Goal: Task Accomplishment & Management: Manage account settings

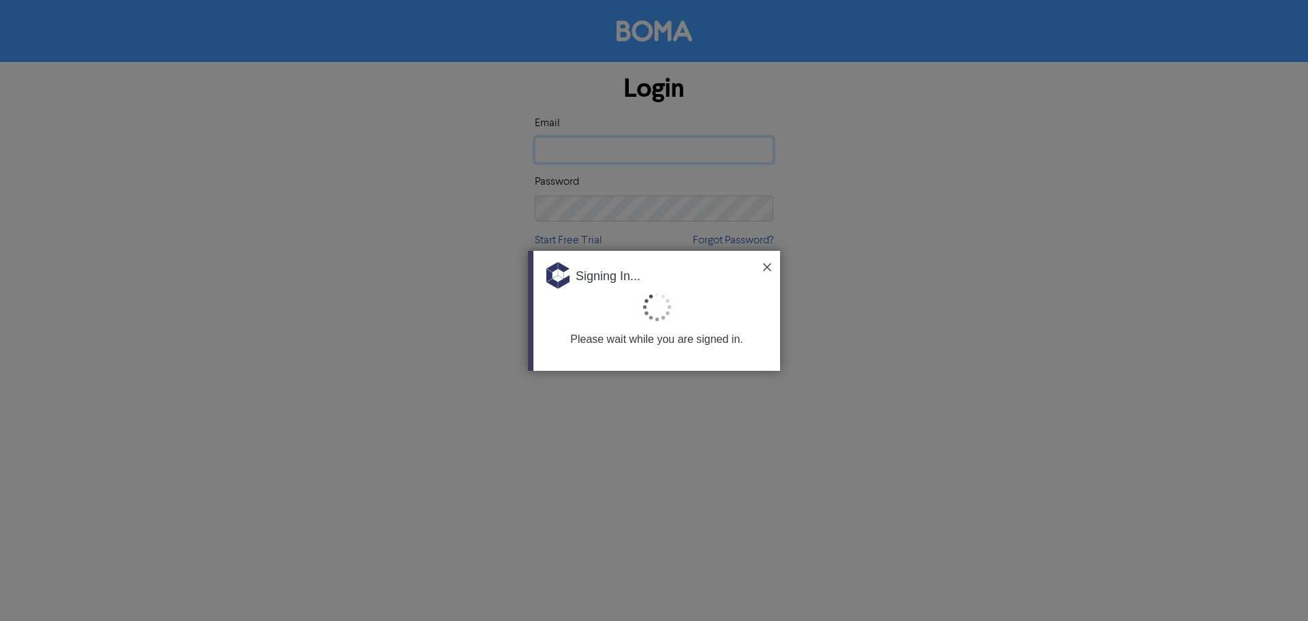
type input "[EMAIL_ADDRESS][PERSON_NAME][DOMAIN_NAME]"
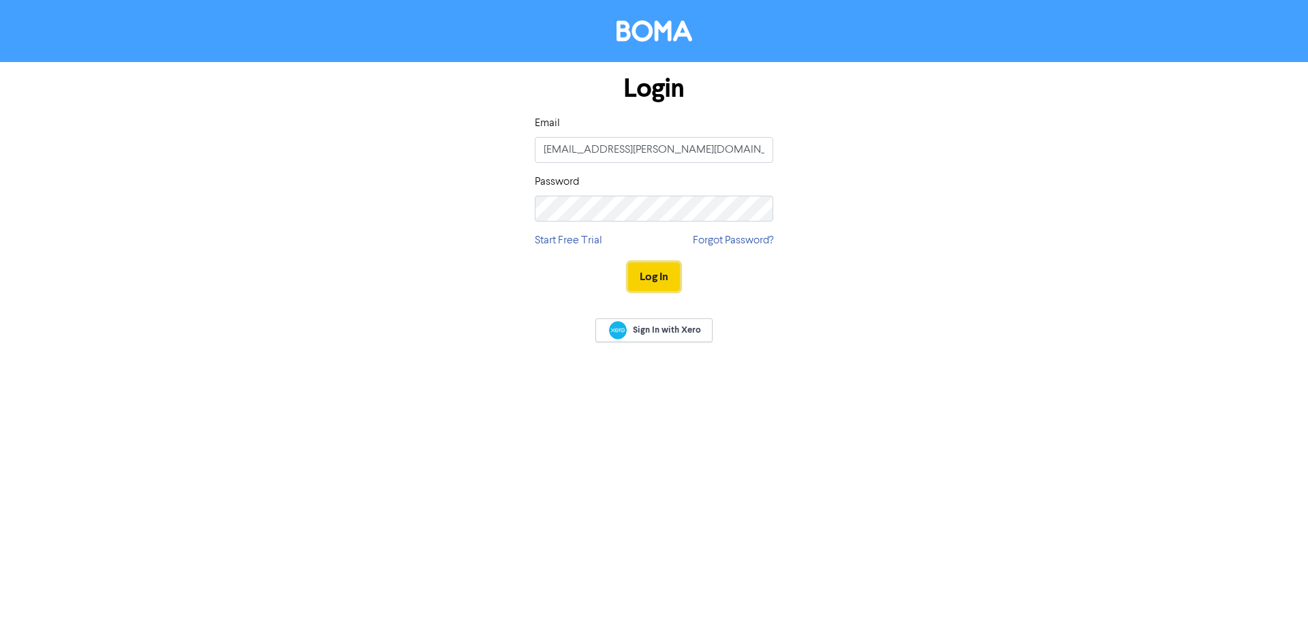
click at [656, 279] on button "Log In" at bounding box center [654, 276] width 52 height 29
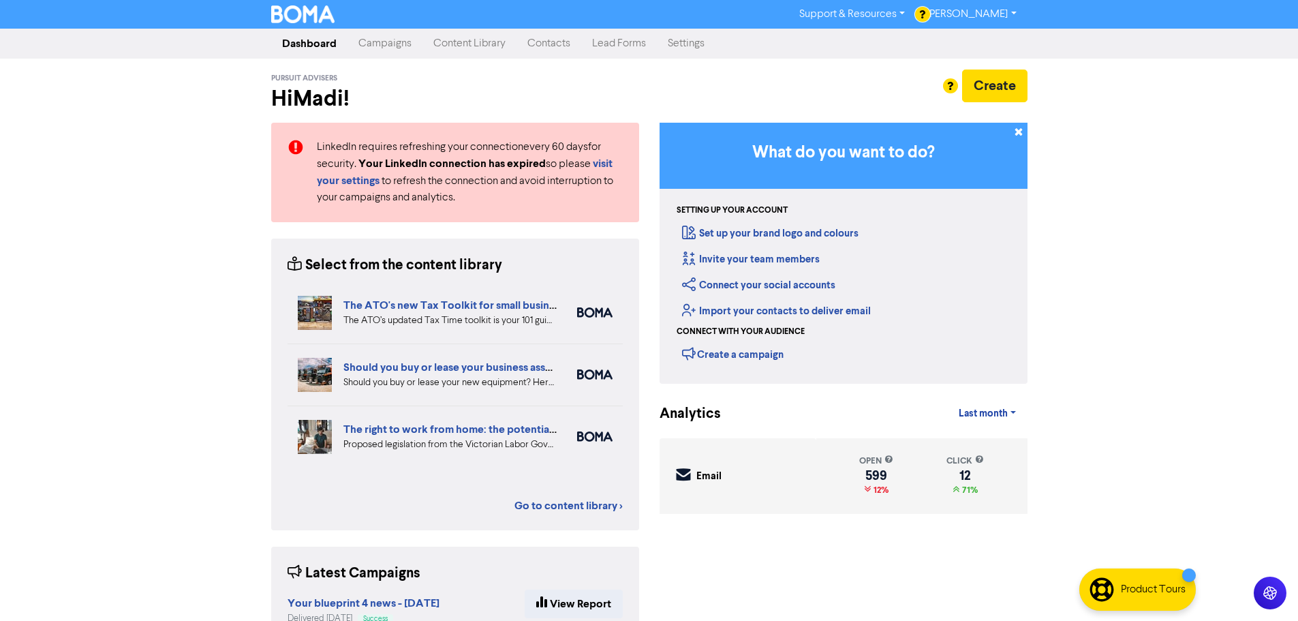
click at [400, 33] on link "Campaigns" at bounding box center [385, 43] width 75 height 27
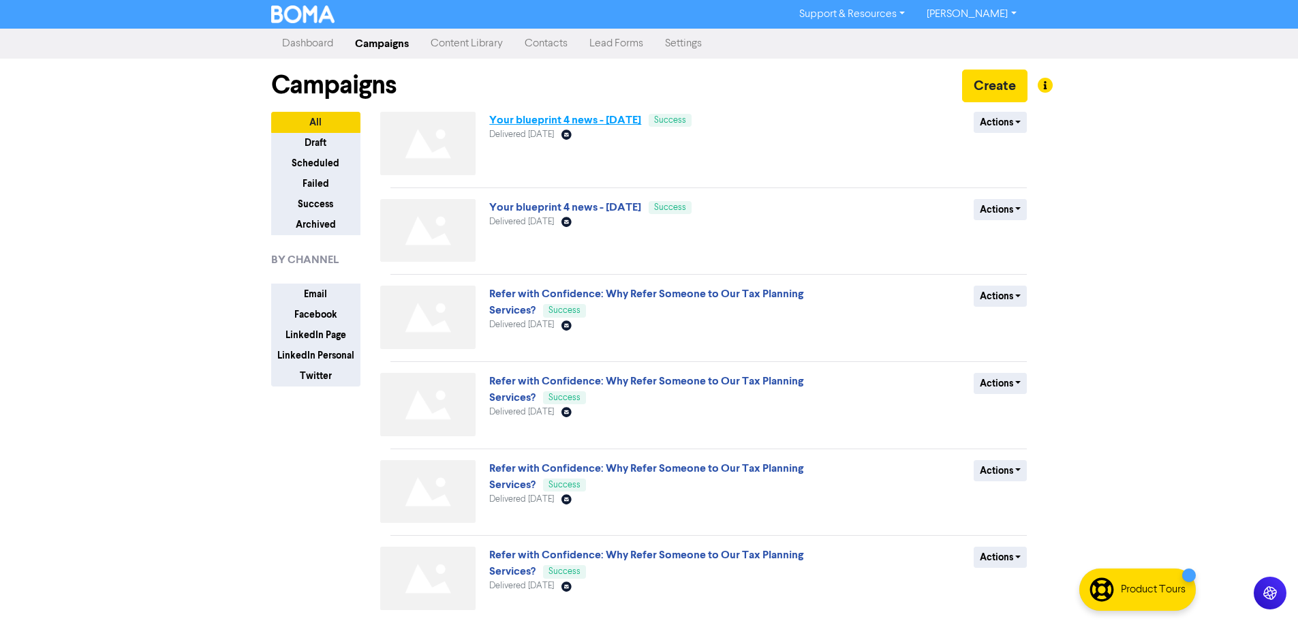
click at [581, 126] on link "Your blueprint 4 news - [DATE]" at bounding box center [565, 120] width 152 height 14
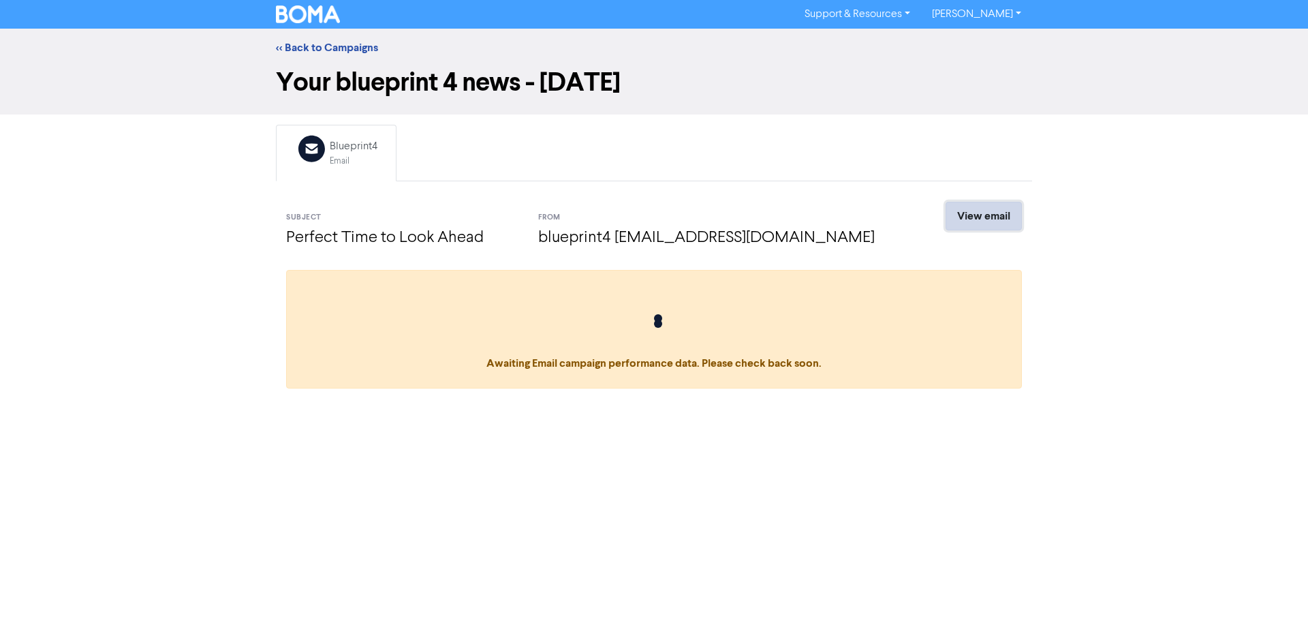
click at [951, 210] on link "View email" at bounding box center [984, 216] width 76 height 29
